Goal: Book appointment/travel/reservation

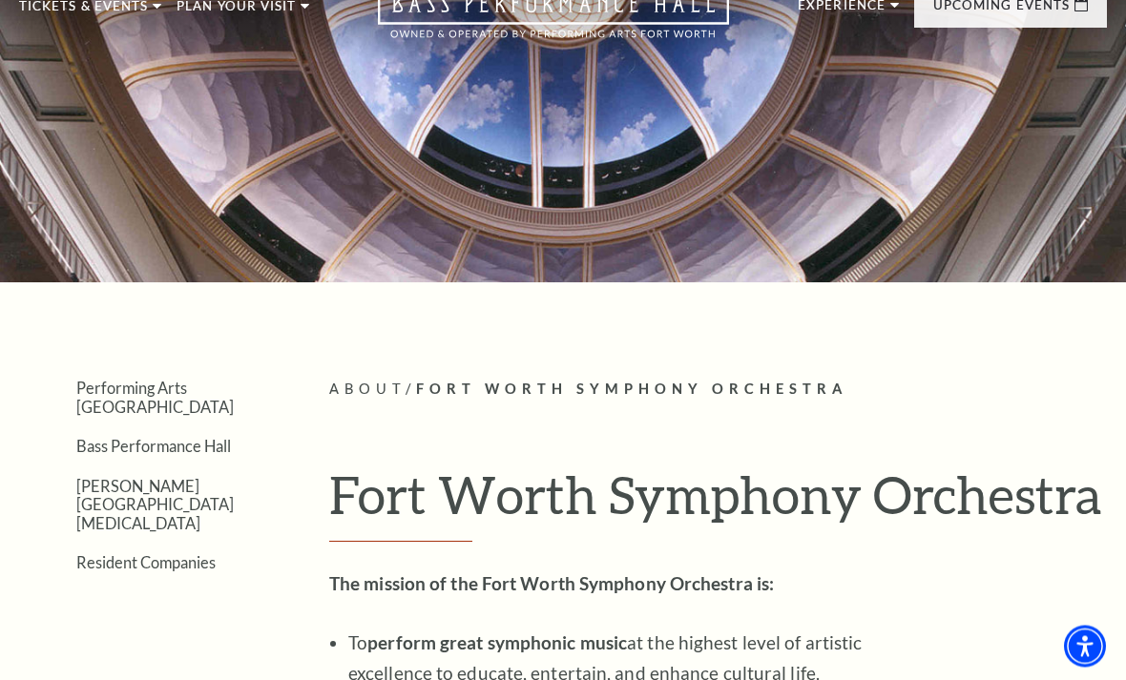
scroll to position [85, 0]
click at [85, 340] on link "Calendar" at bounding box center [76, 348] width 83 height 16
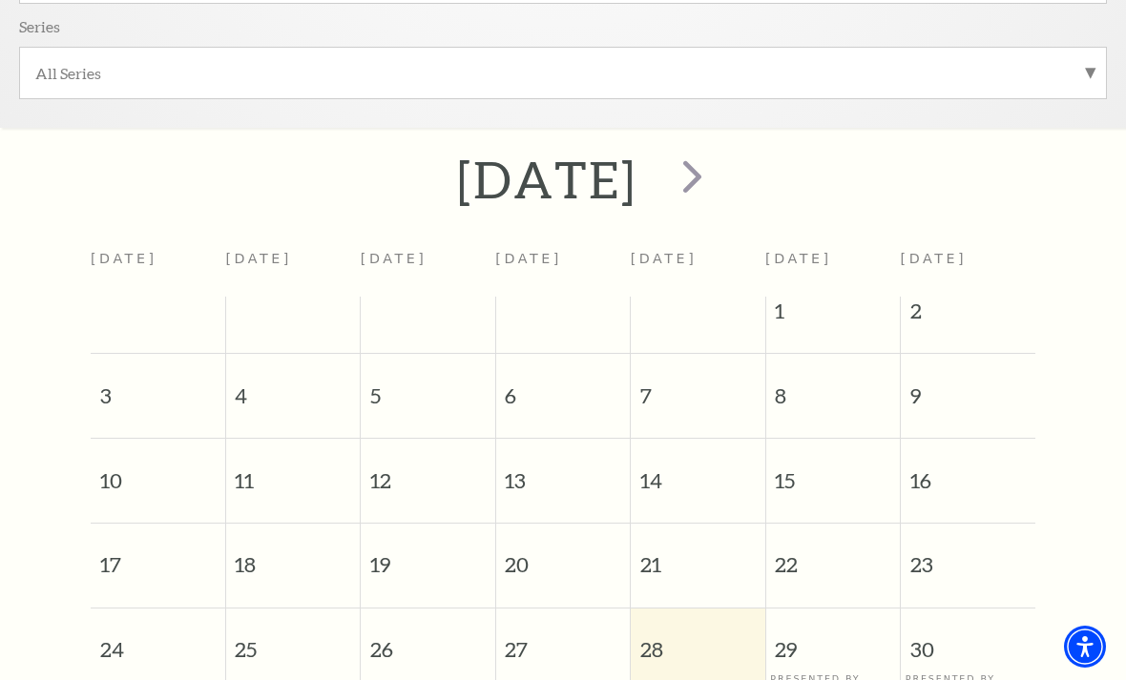
scroll to position [608, 0]
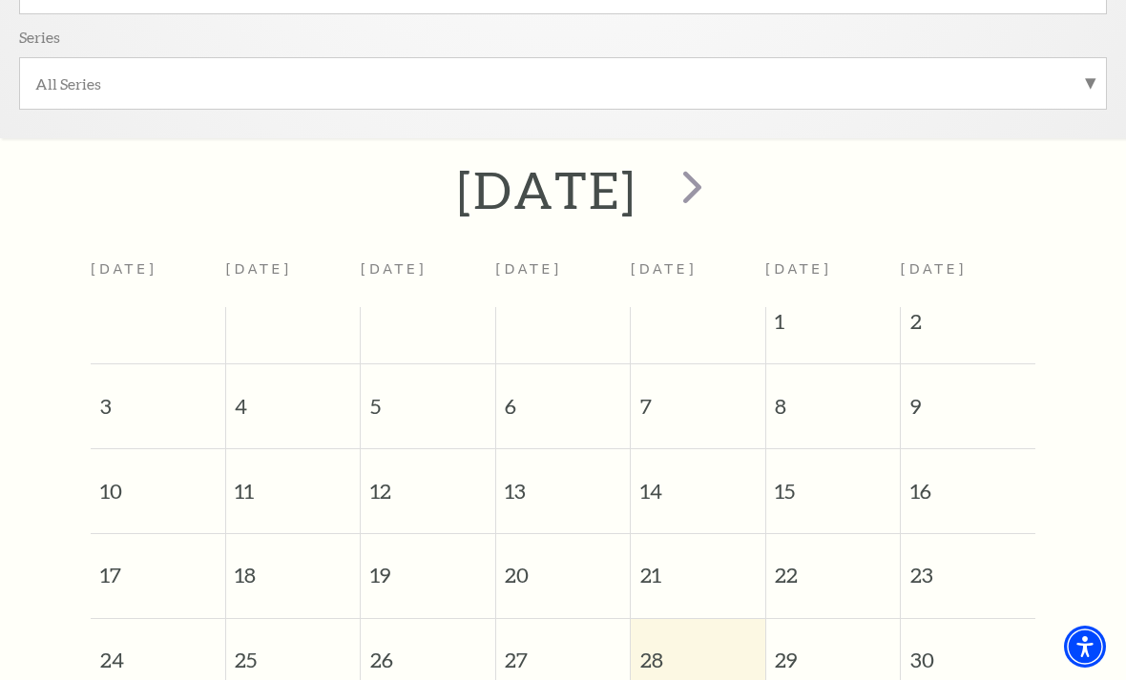
click at [720, 195] on span "next" at bounding box center [692, 186] width 54 height 54
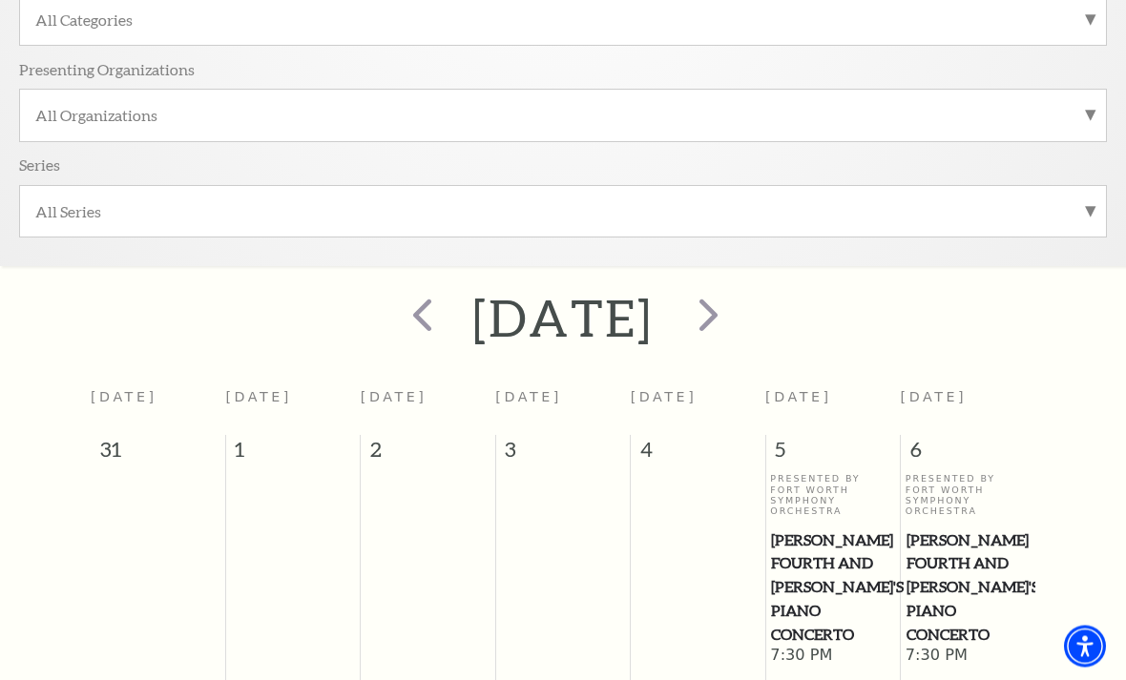
scroll to position [408, 0]
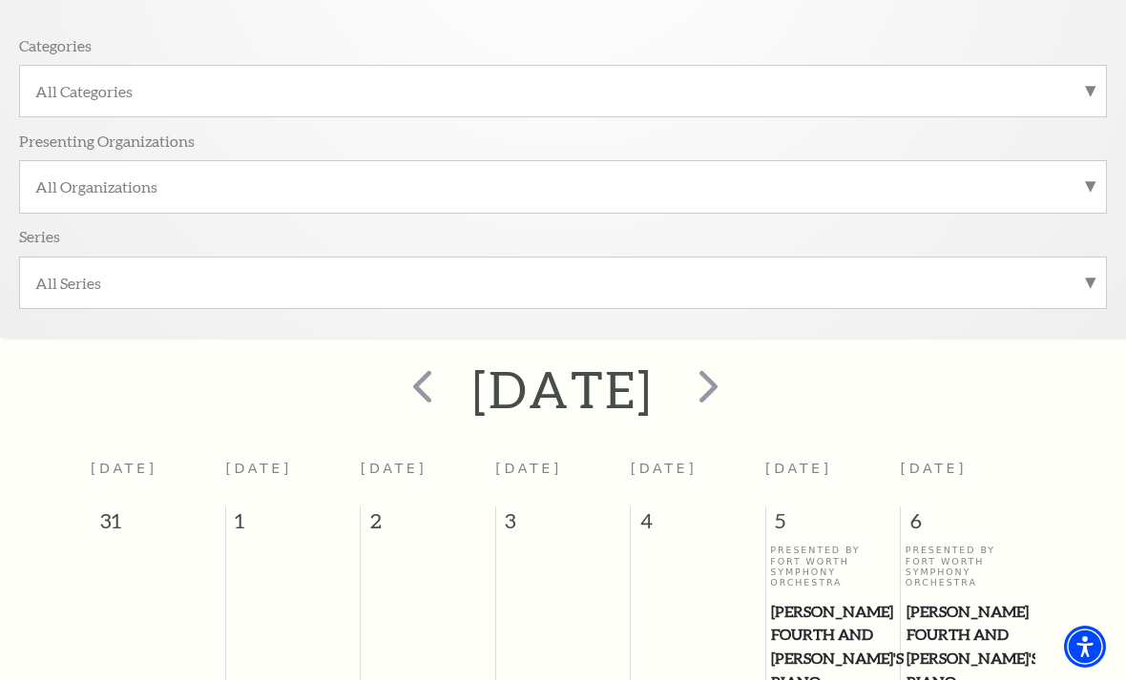
click at [736, 386] on span "next" at bounding box center [708, 386] width 54 height 54
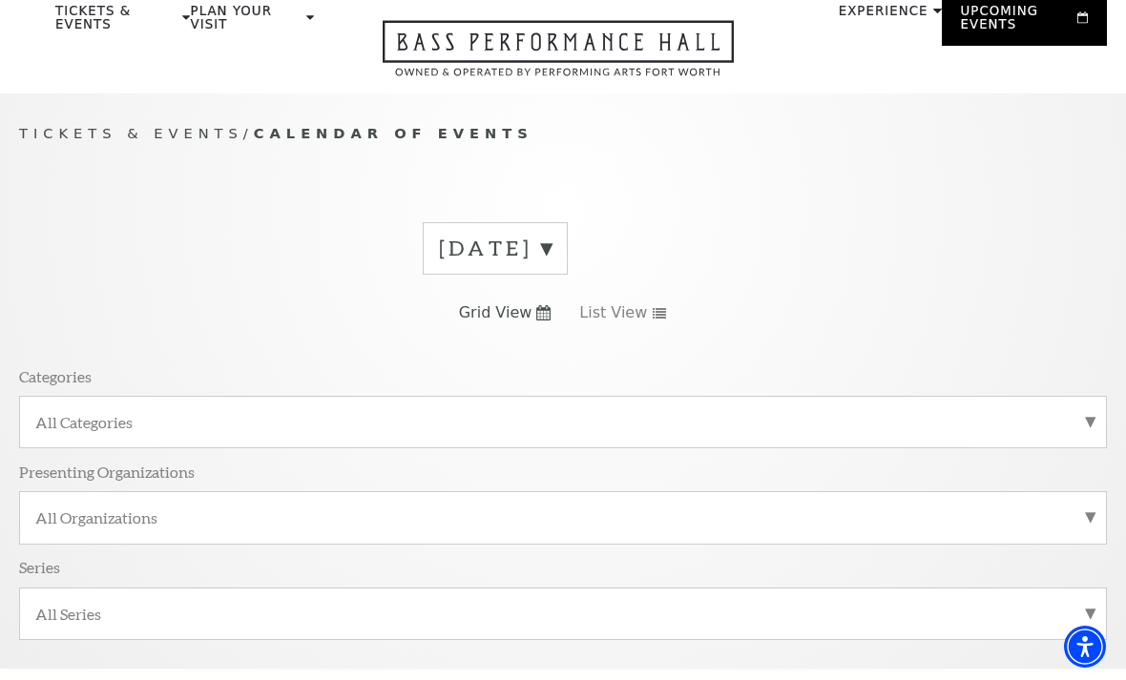
scroll to position [0, 0]
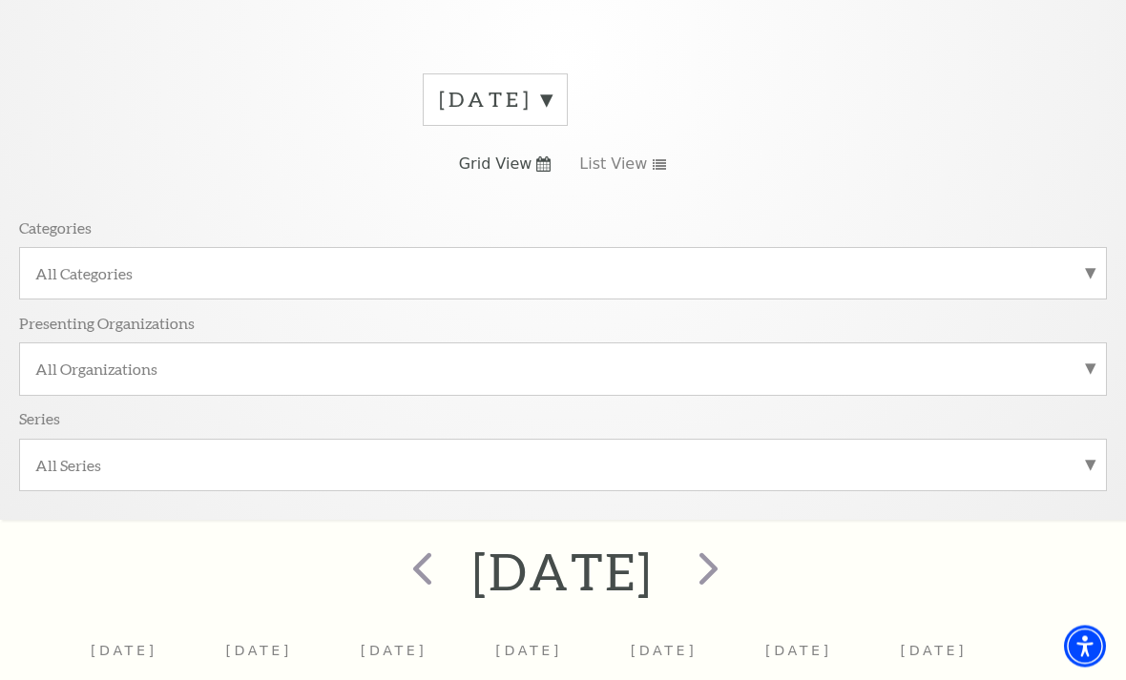
click at [1029, 440] on div "All Series" at bounding box center [563, 466] width 1088 height 52
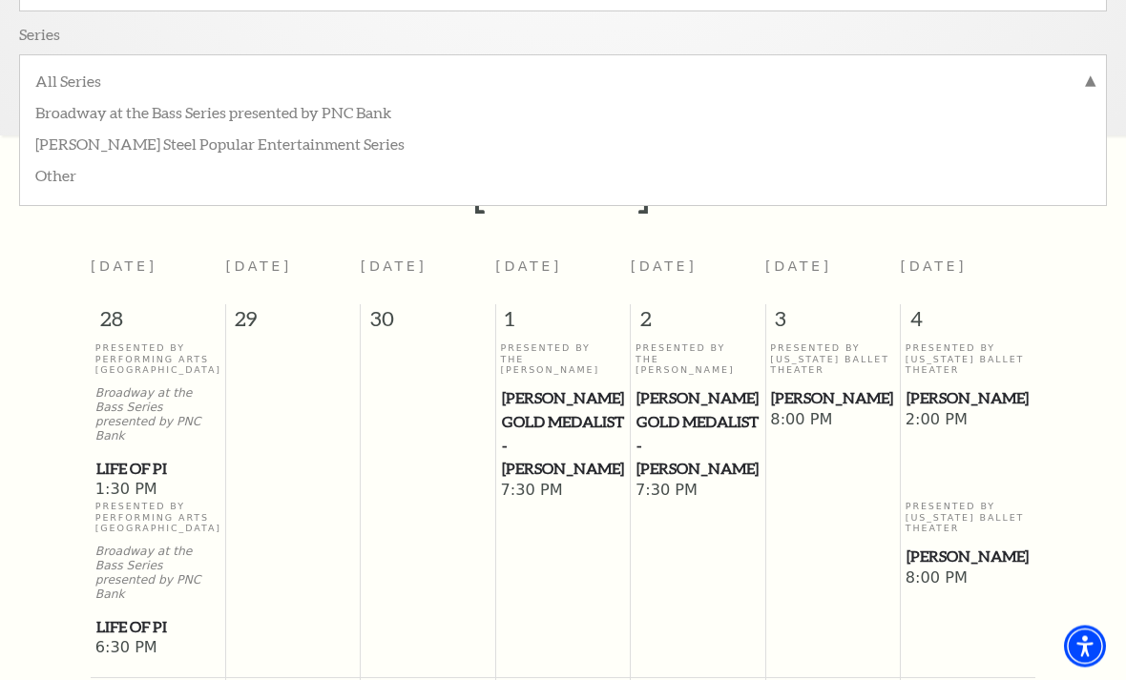
scroll to position [613, 0]
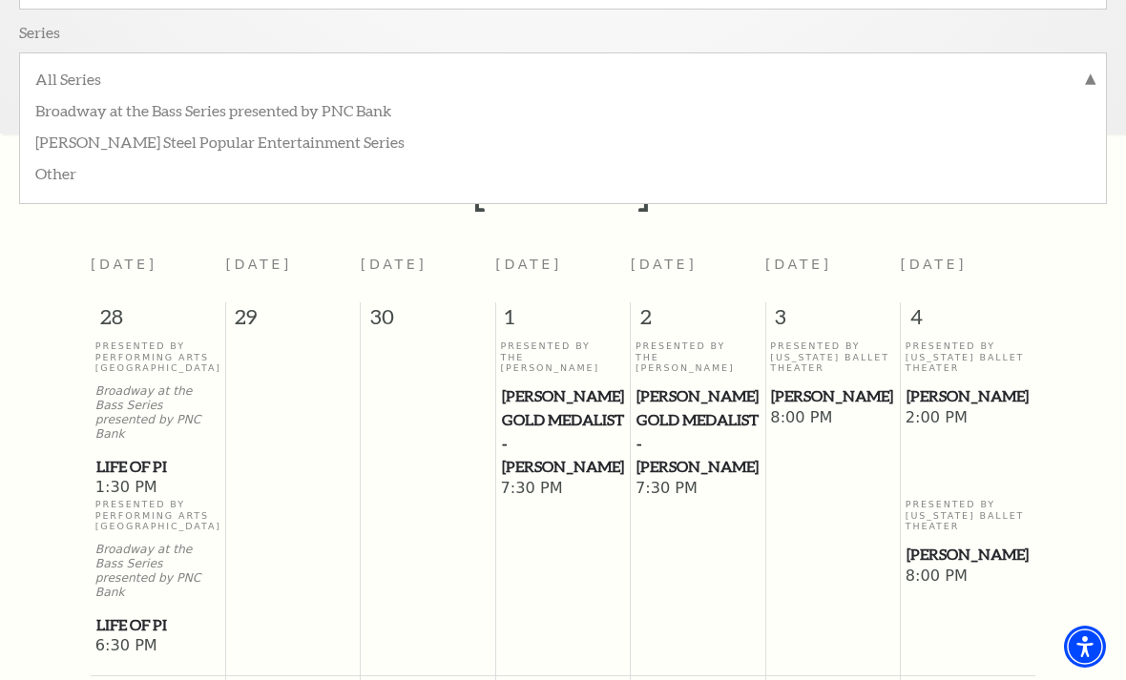
click at [1090, 71] on label "All Series" at bounding box center [562, 81] width 1055 height 25
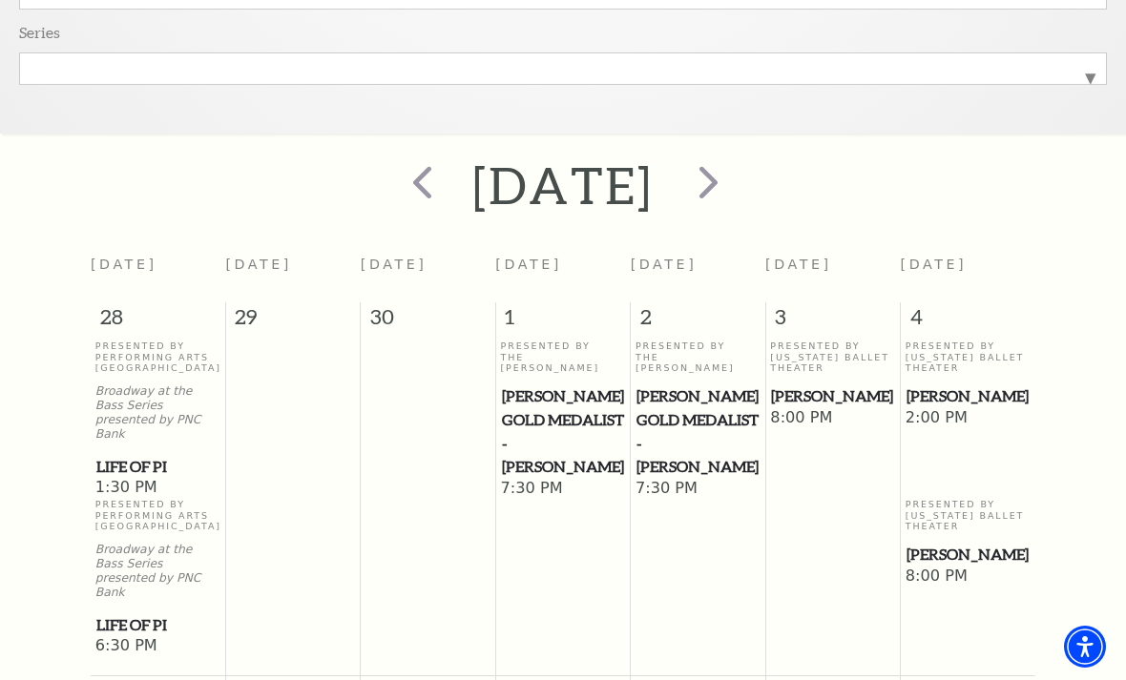
click at [736, 166] on span "next" at bounding box center [708, 182] width 54 height 54
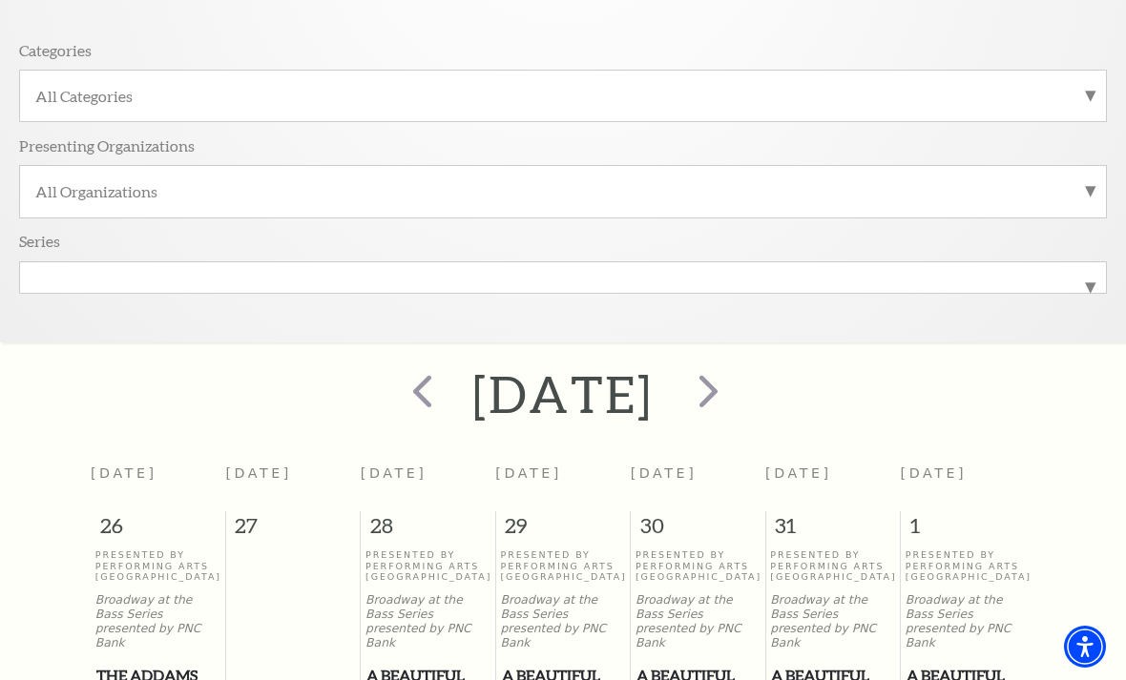
scroll to position [407, 0]
click at [736, 399] on span "next" at bounding box center [708, 388] width 54 height 54
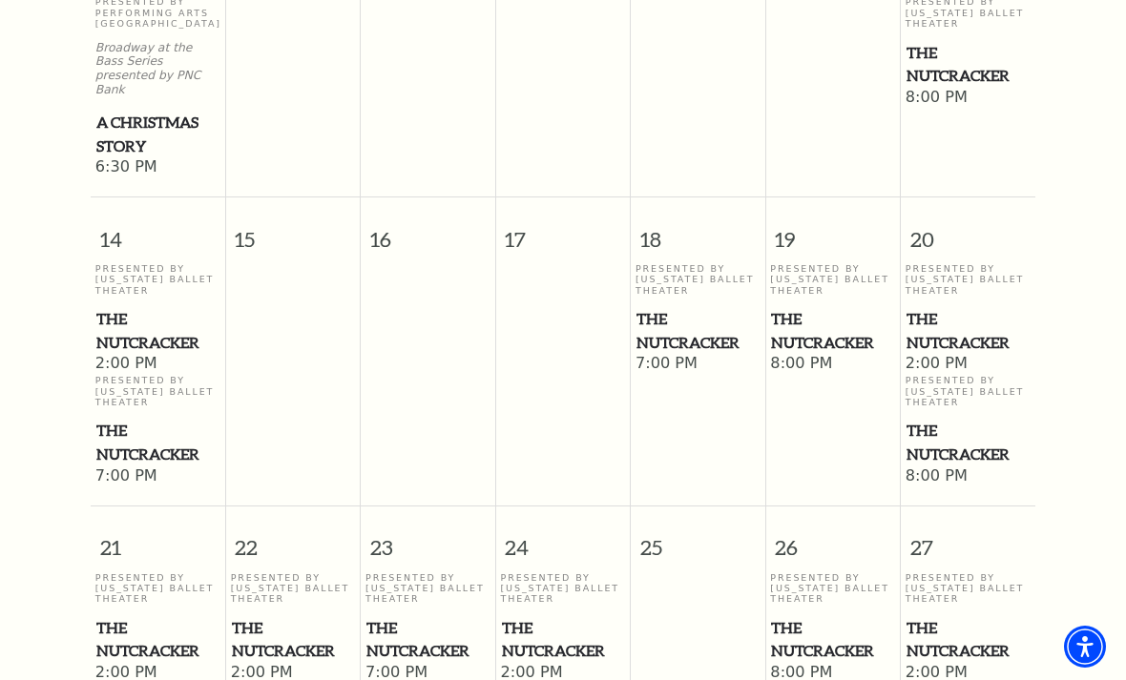
scroll to position [1736, 0]
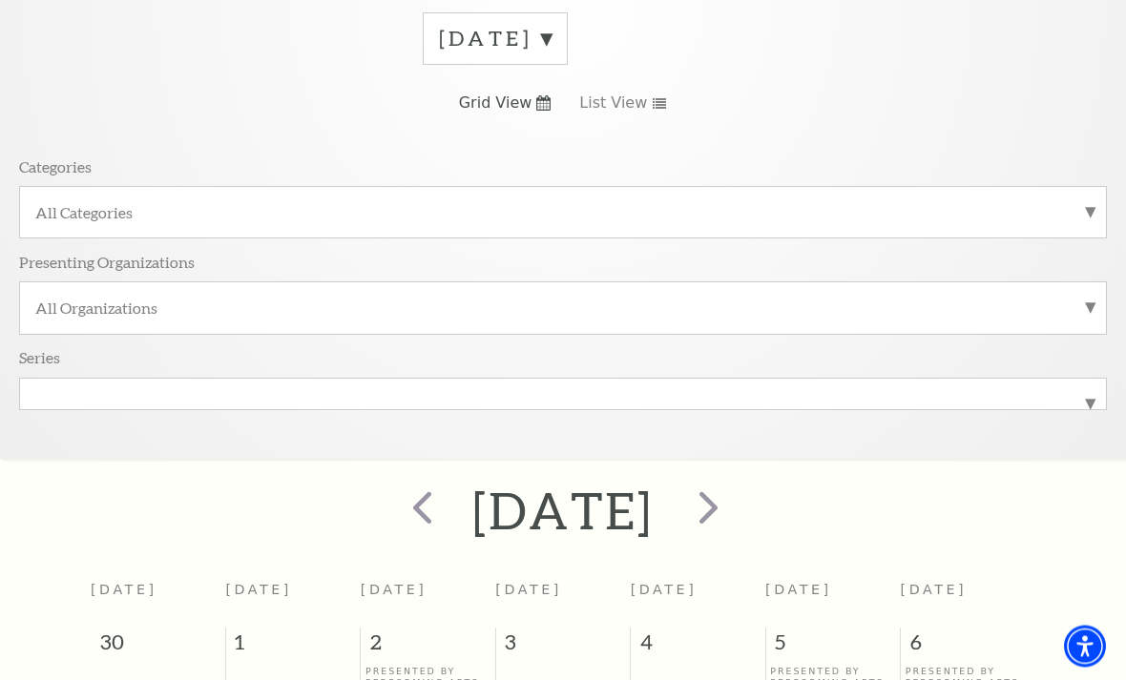
click at [736, 514] on span "next" at bounding box center [708, 508] width 54 height 54
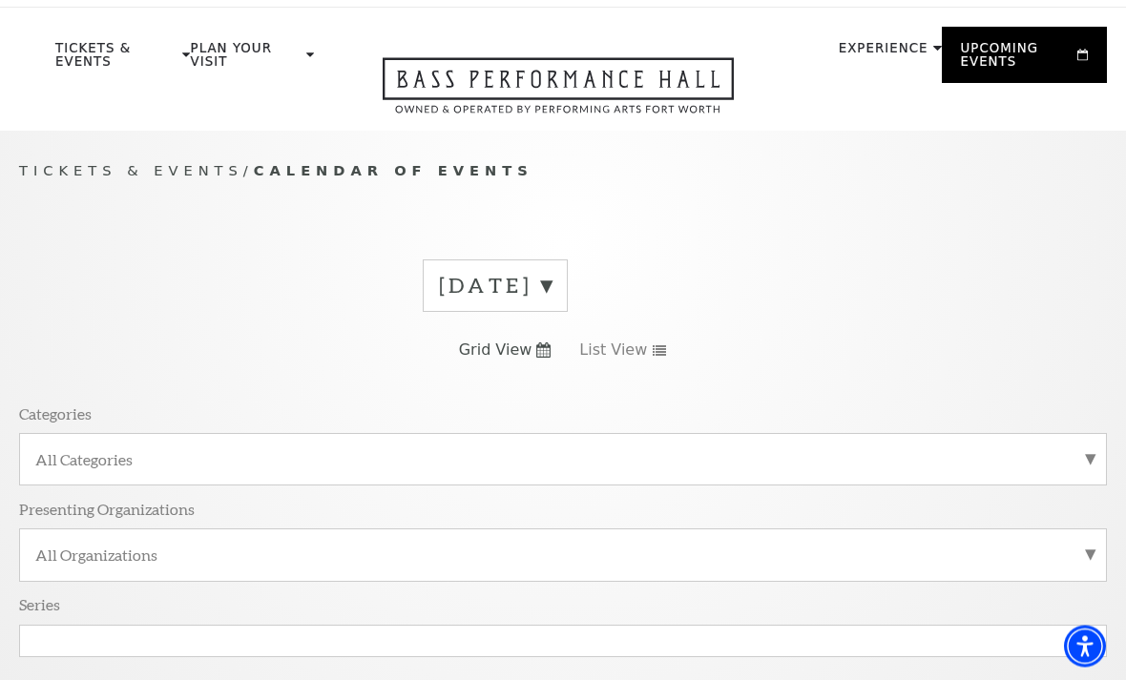
scroll to position [0, 0]
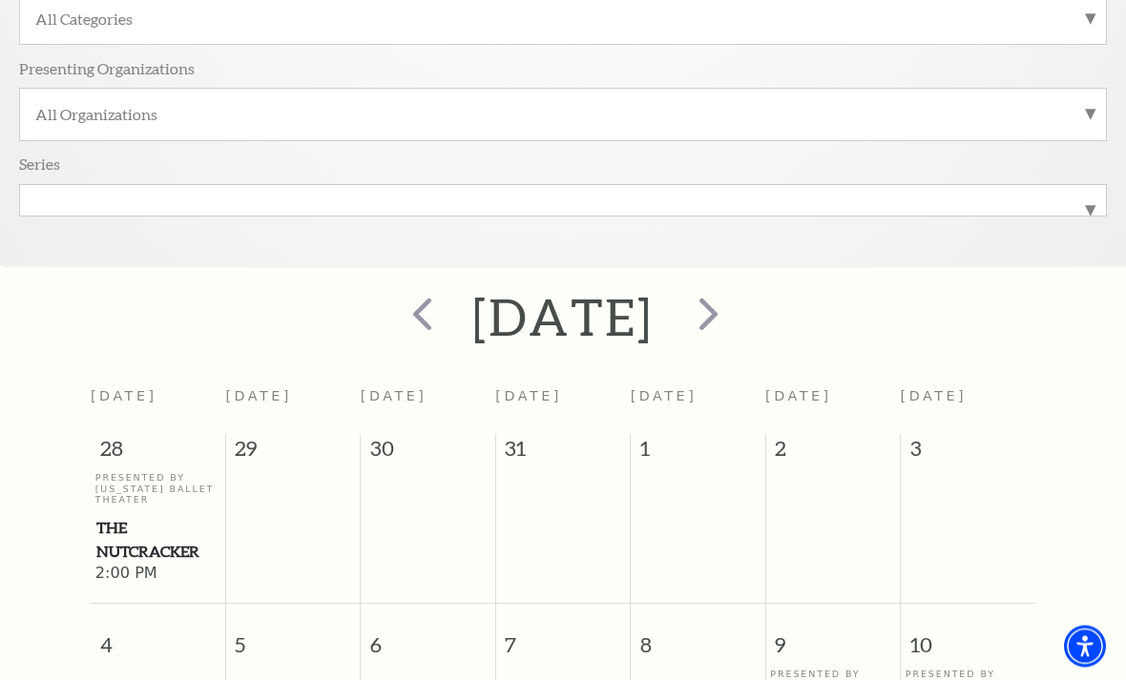
click at [736, 315] on span "next" at bounding box center [708, 314] width 54 height 54
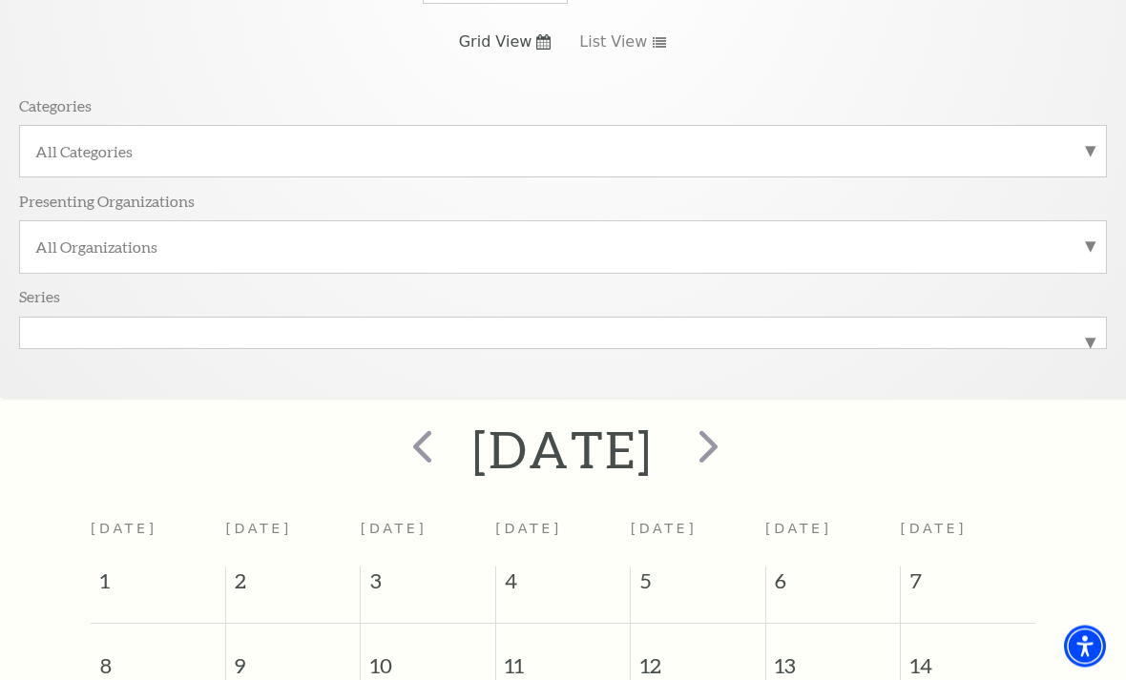
scroll to position [325, 0]
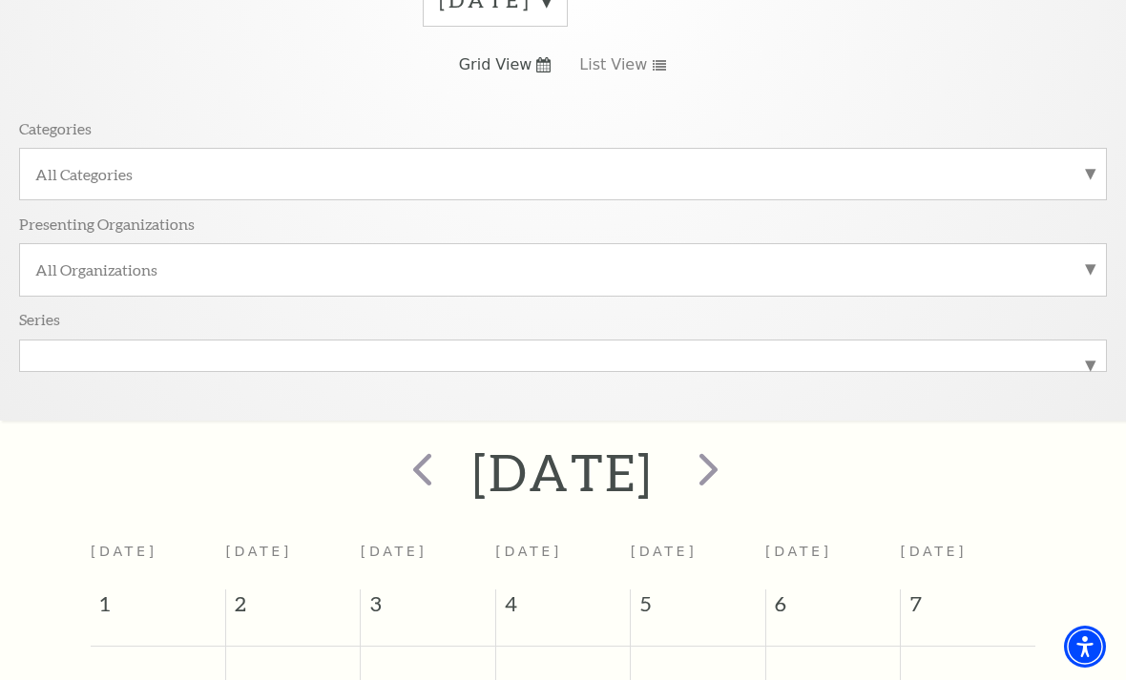
click at [736, 472] on span "next" at bounding box center [708, 469] width 54 height 54
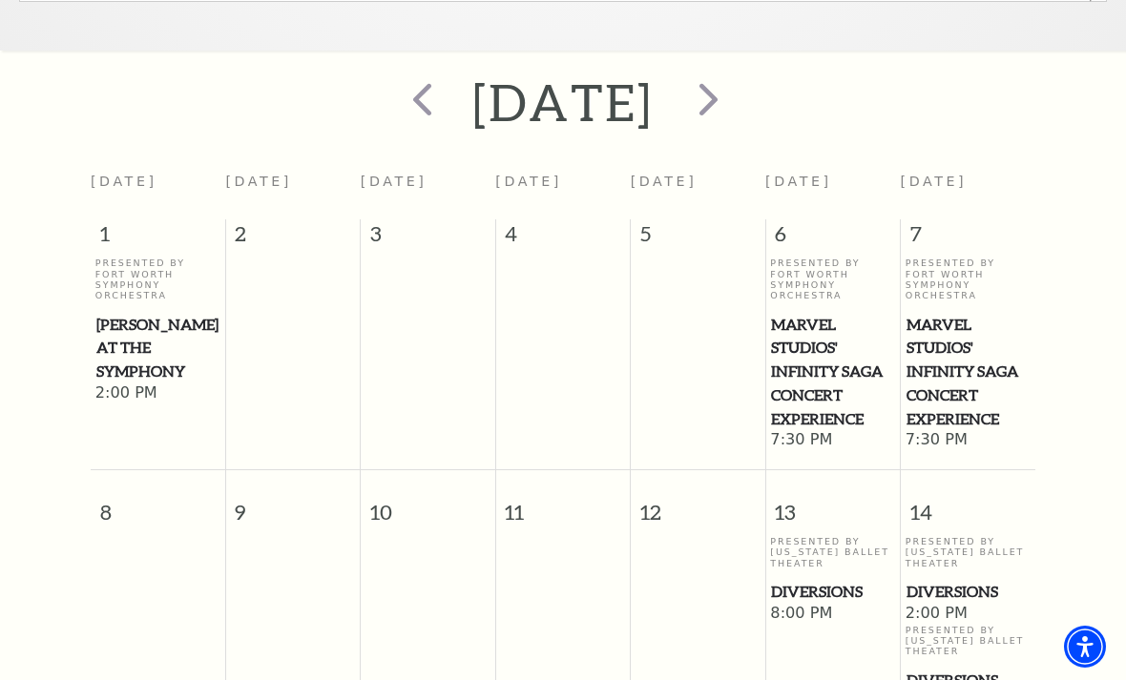
scroll to position [697, 0]
click at [847, 359] on span "Marvel Studios' Infinity Saga Concert Experience" at bounding box center [832, 371] width 123 height 118
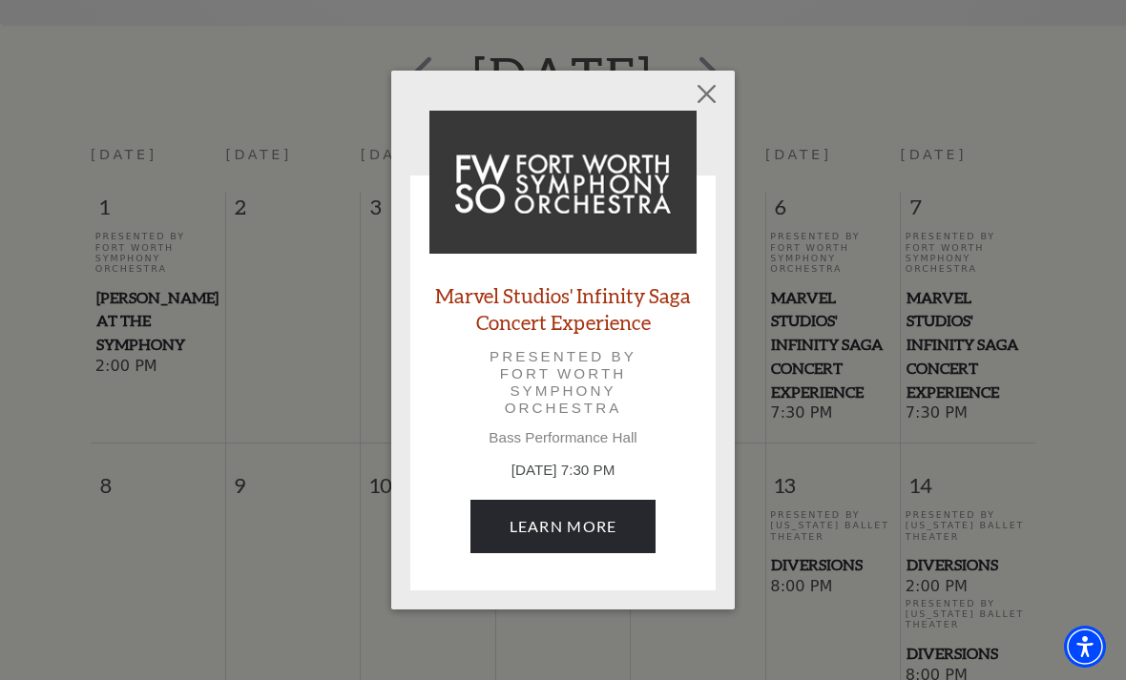
click at [620, 510] on link "Learn More" at bounding box center [563, 526] width 186 height 53
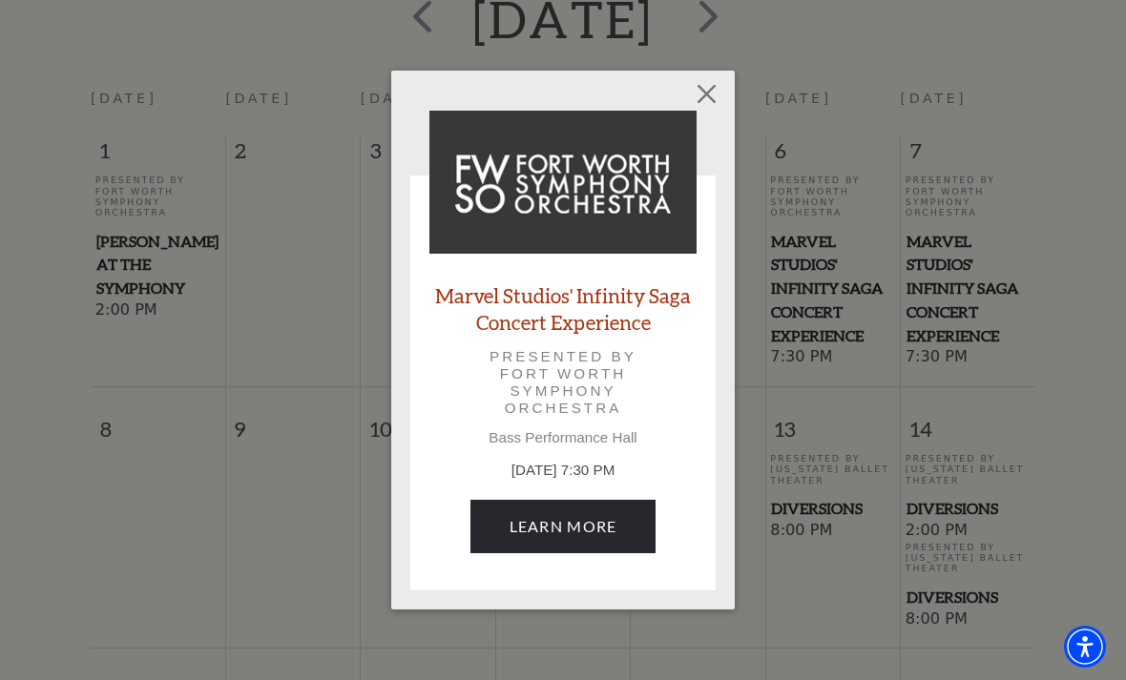
scroll to position [785, 0]
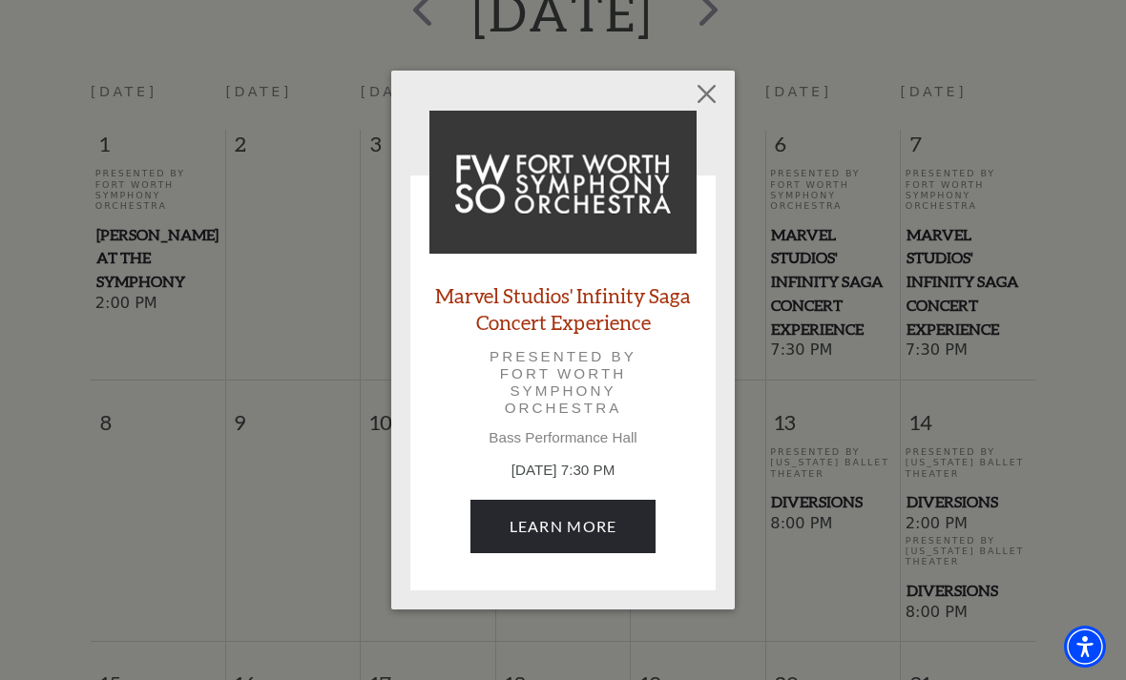
click at [711, 93] on button "Close" at bounding box center [707, 93] width 36 height 36
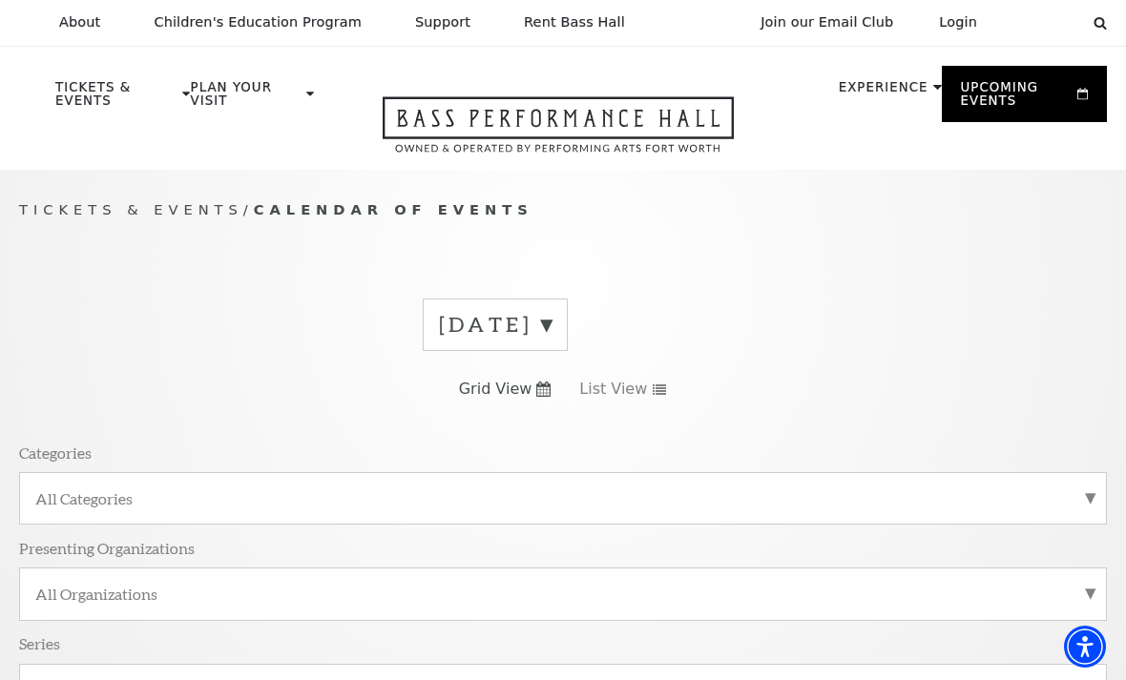
scroll to position [0, 0]
